Goal: Find specific page/section: Find specific page/section

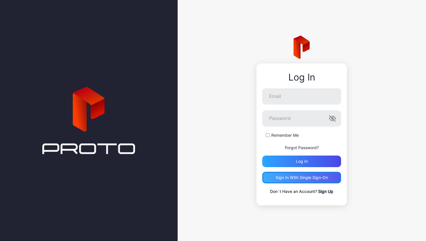
click at [300, 182] on div "Sign in With Single Sign-On" at bounding box center [301, 178] width 79 height 12
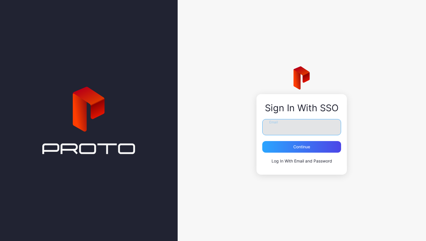
click at [298, 125] on input "Email" at bounding box center [301, 127] width 79 height 16
type input "**********"
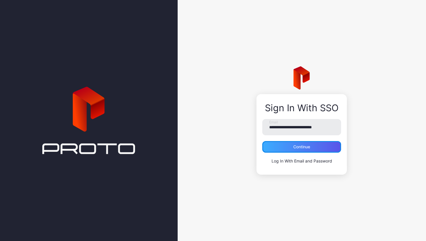
click at [309, 150] on div "Continue" at bounding box center [301, 147] width 79 height 12
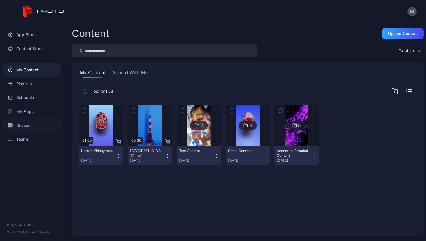
click at [39, 121] on div "Devices" at bounding box center [32, 126] width 58 height 14
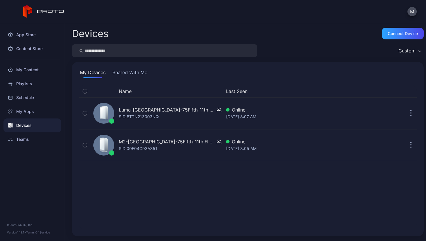
drag, startPoint x: 121, startPoint y: 141, endPoint x: 410, endPoint y: 190, distance: 293.1
